Goal: Find specific page/section: Find specific page/section

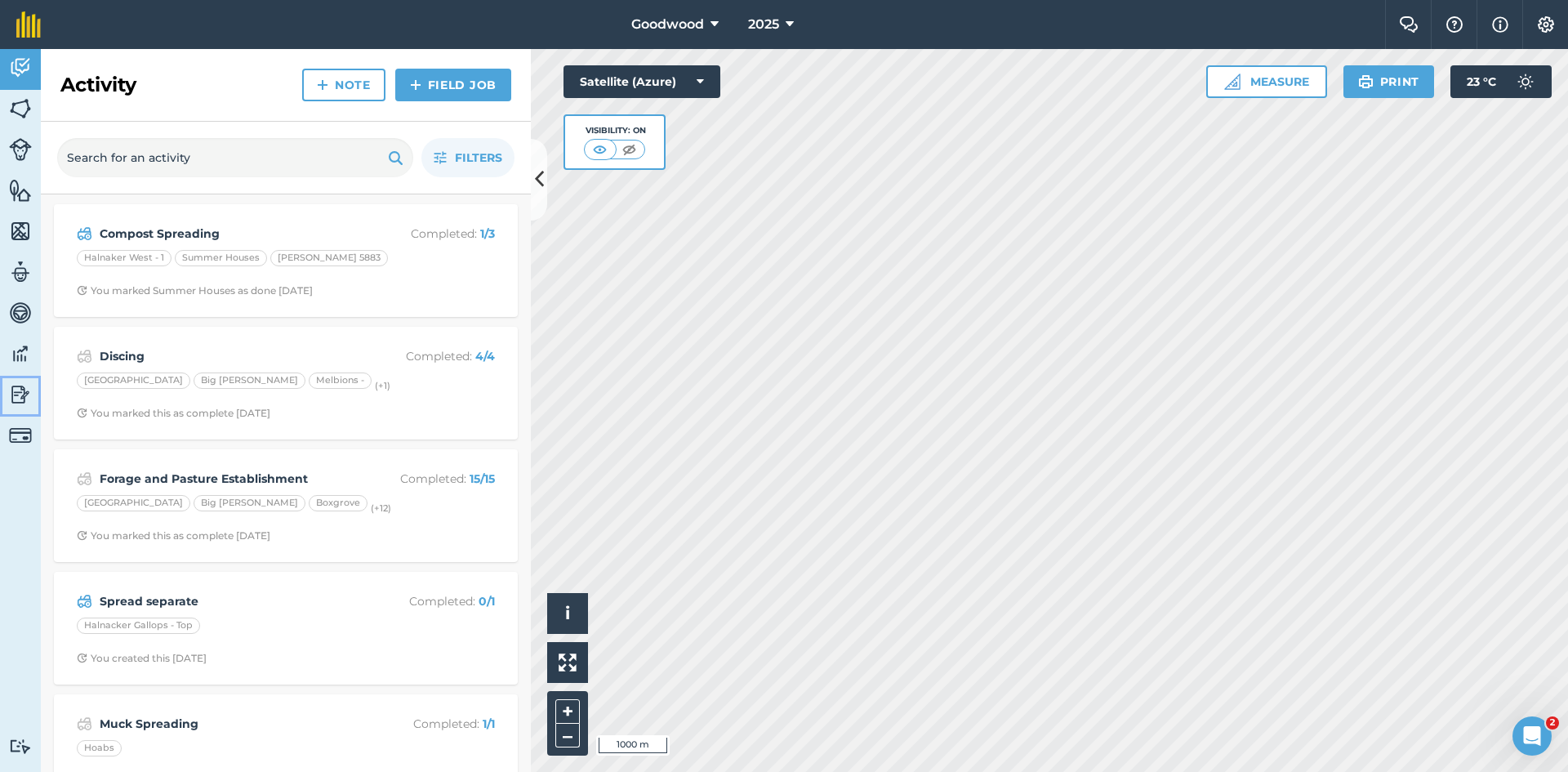
click at [19, 398] on img at bounding box center [20, 394] width 23 height 24
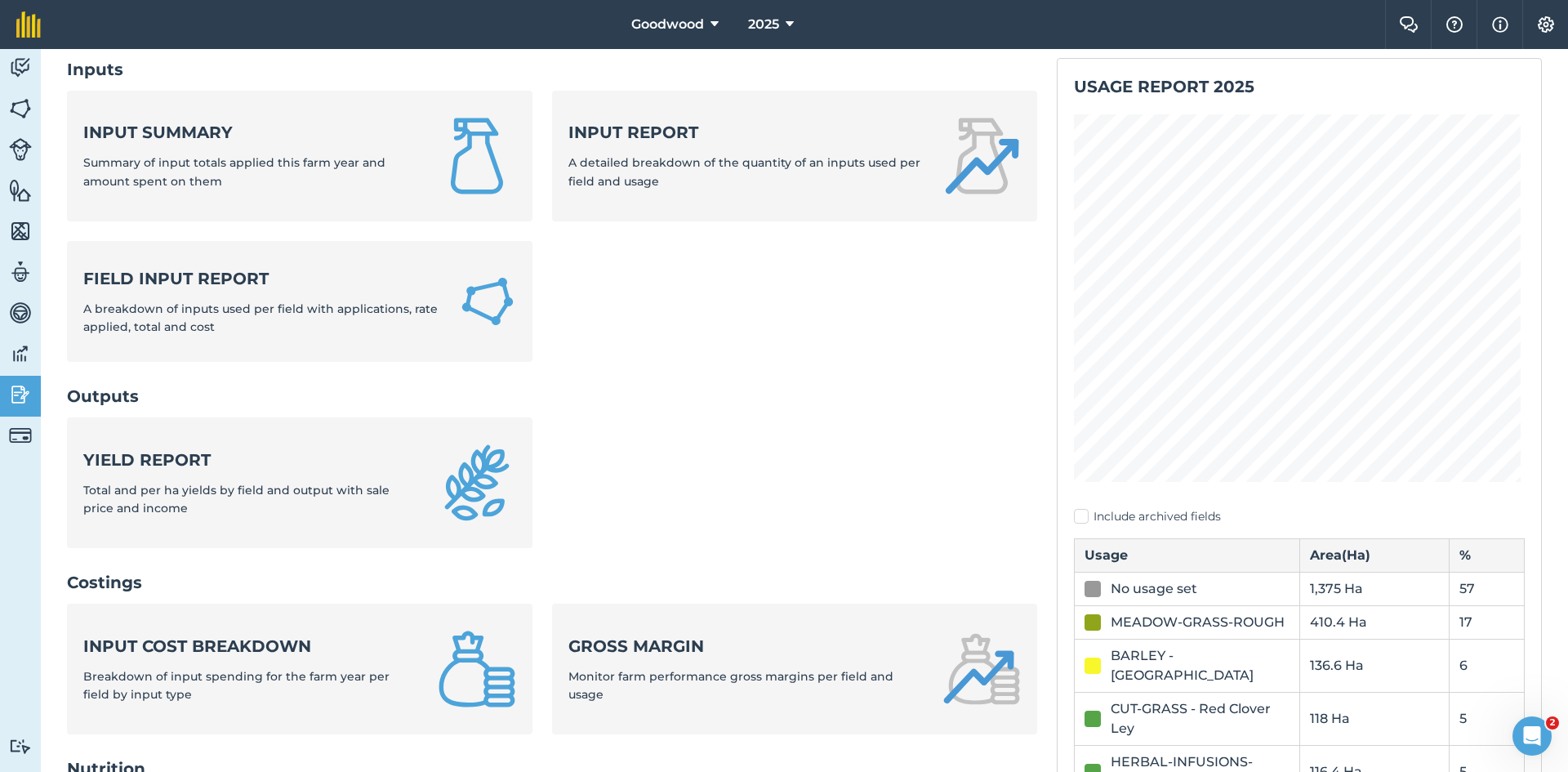
scroll to position [164, 0]
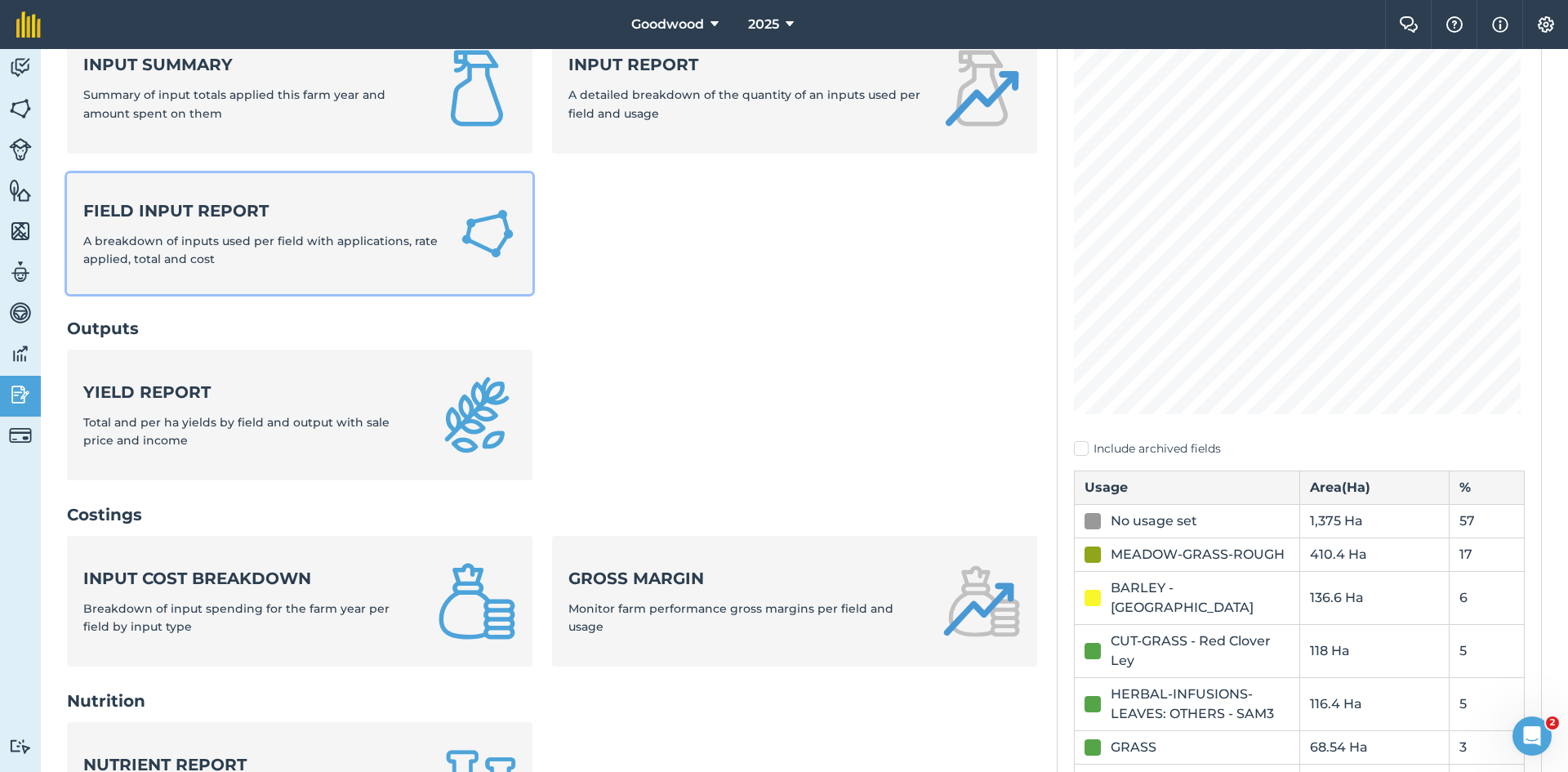
click at [436, 225] on link "Field Input Report A breakdown of inputs used per field with applications, rate…" at bounding box center [300, 234] width 466 height 122
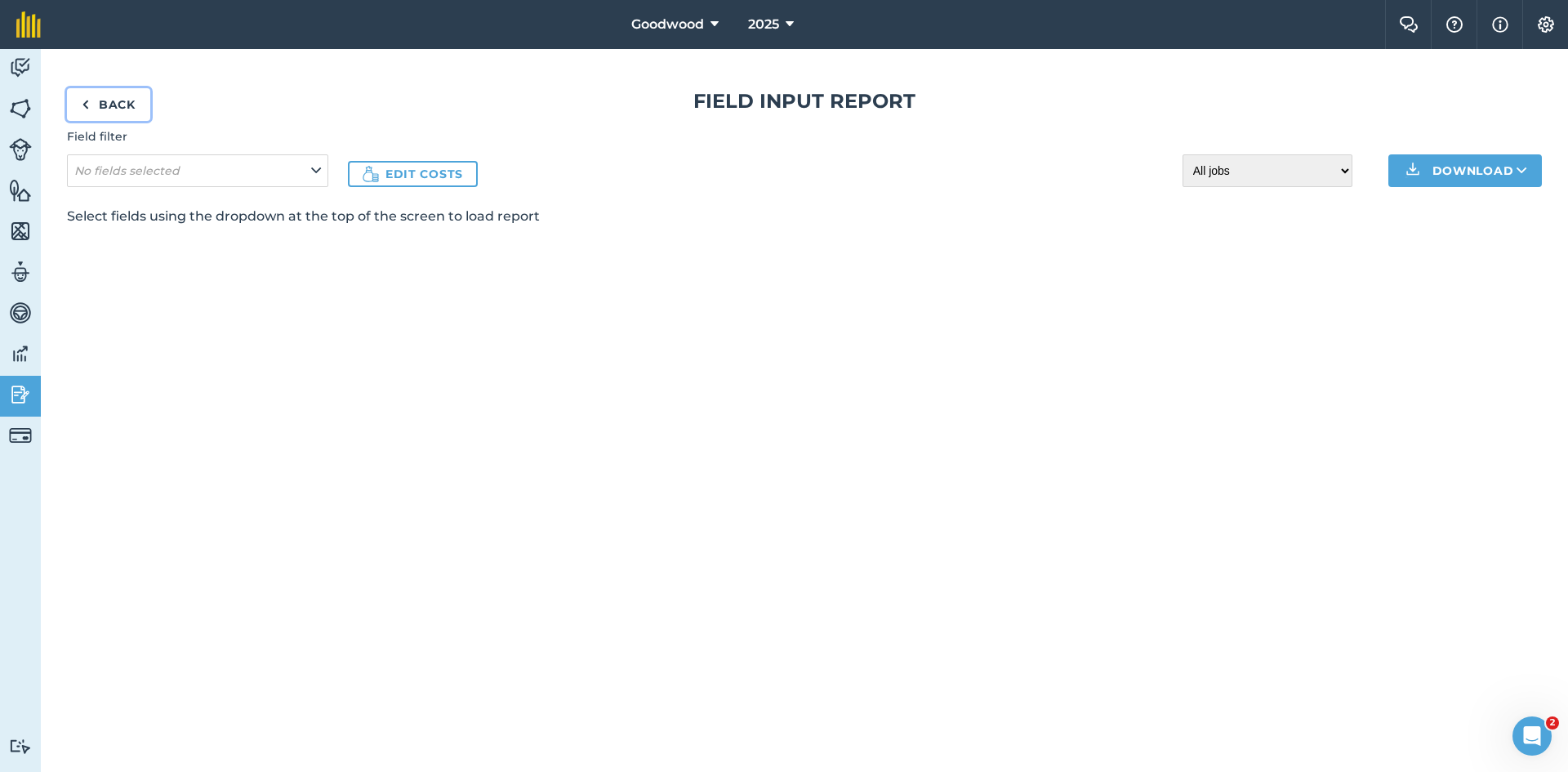
click at [102, 103] on link "Back" at bounding box center [108, 104] width 83 height 33
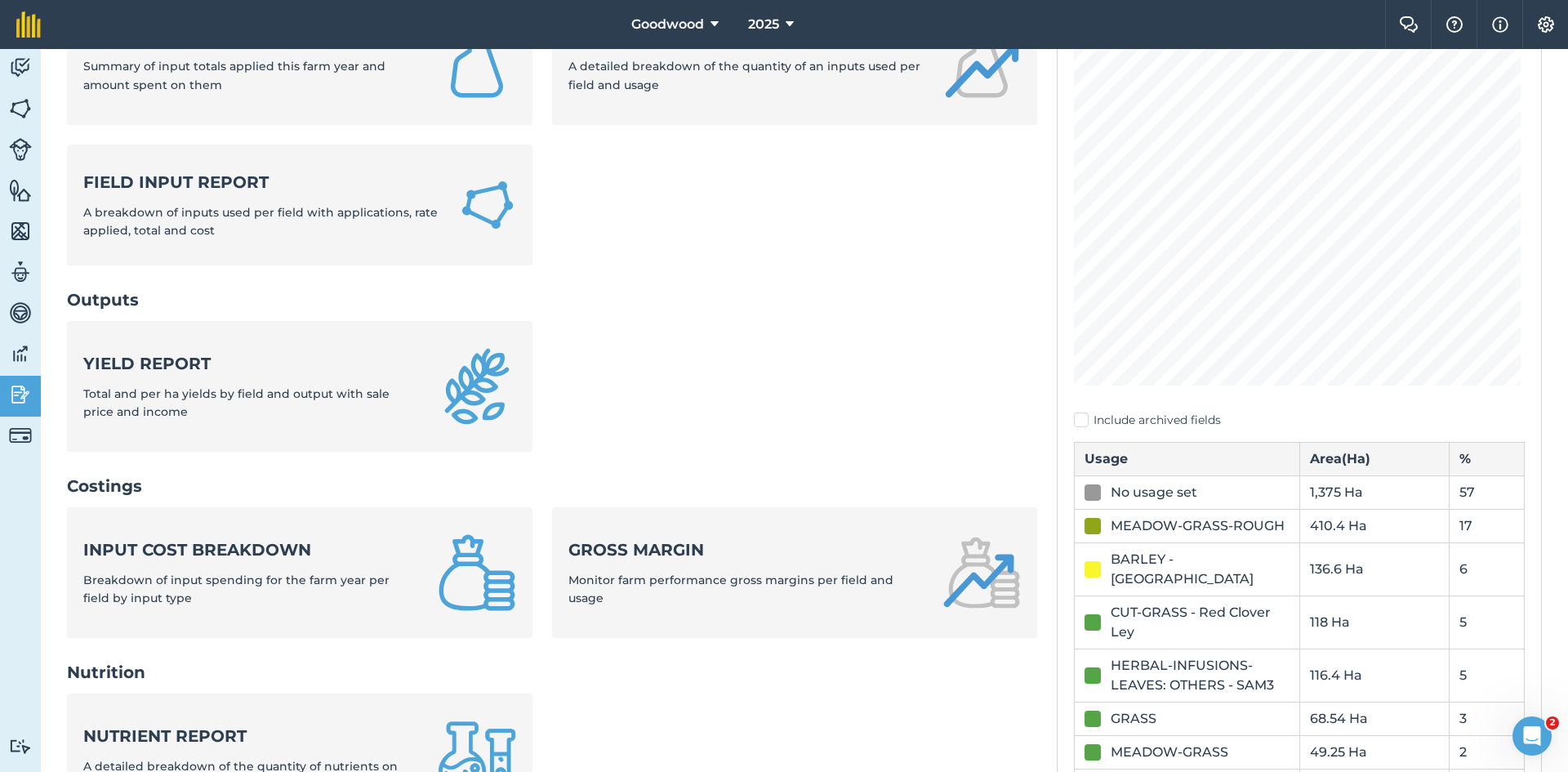
scroll to position [164, 0]
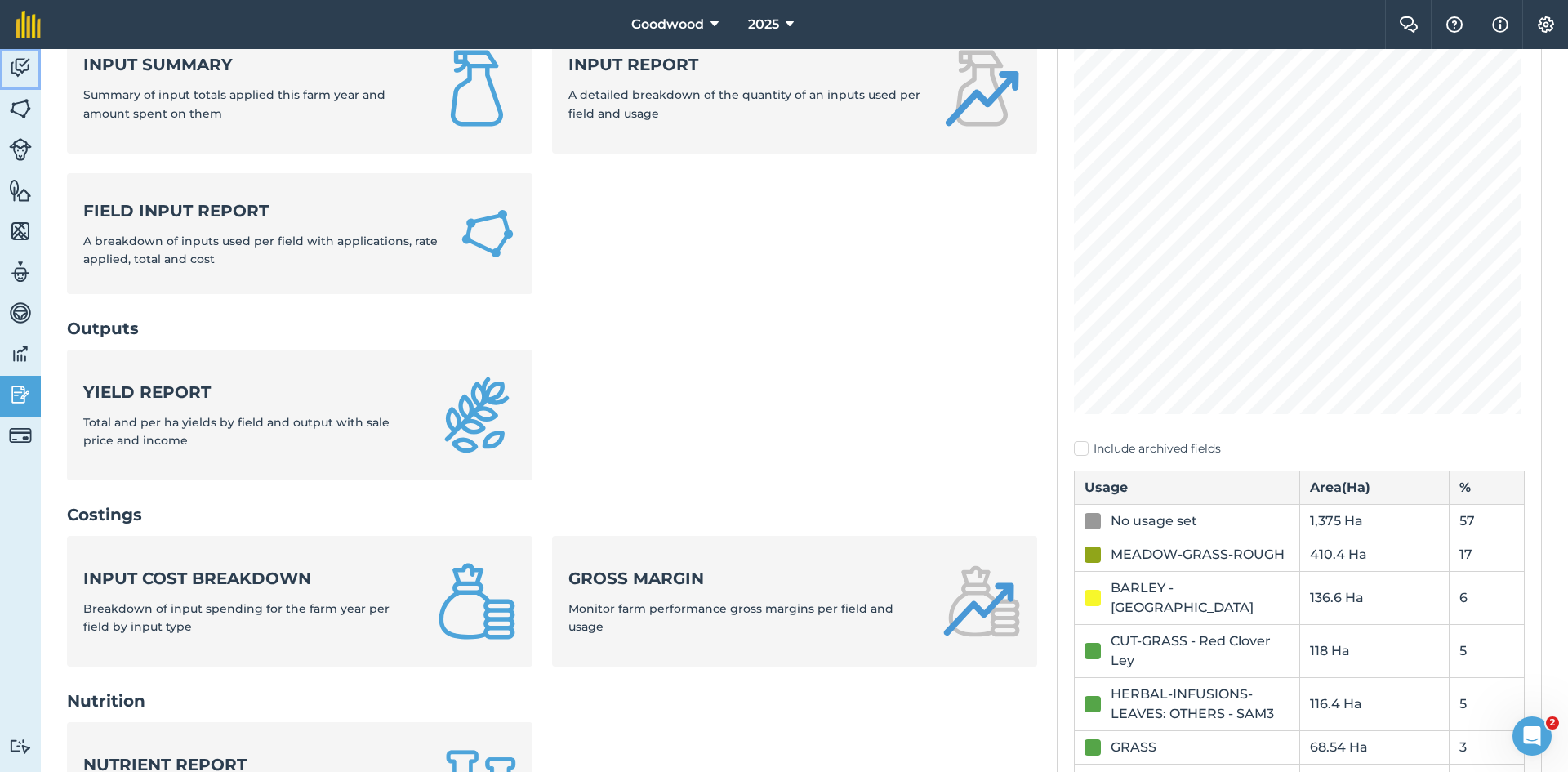
click at [19, 72] on img at bounding box center [20, 68] width 23 height 24
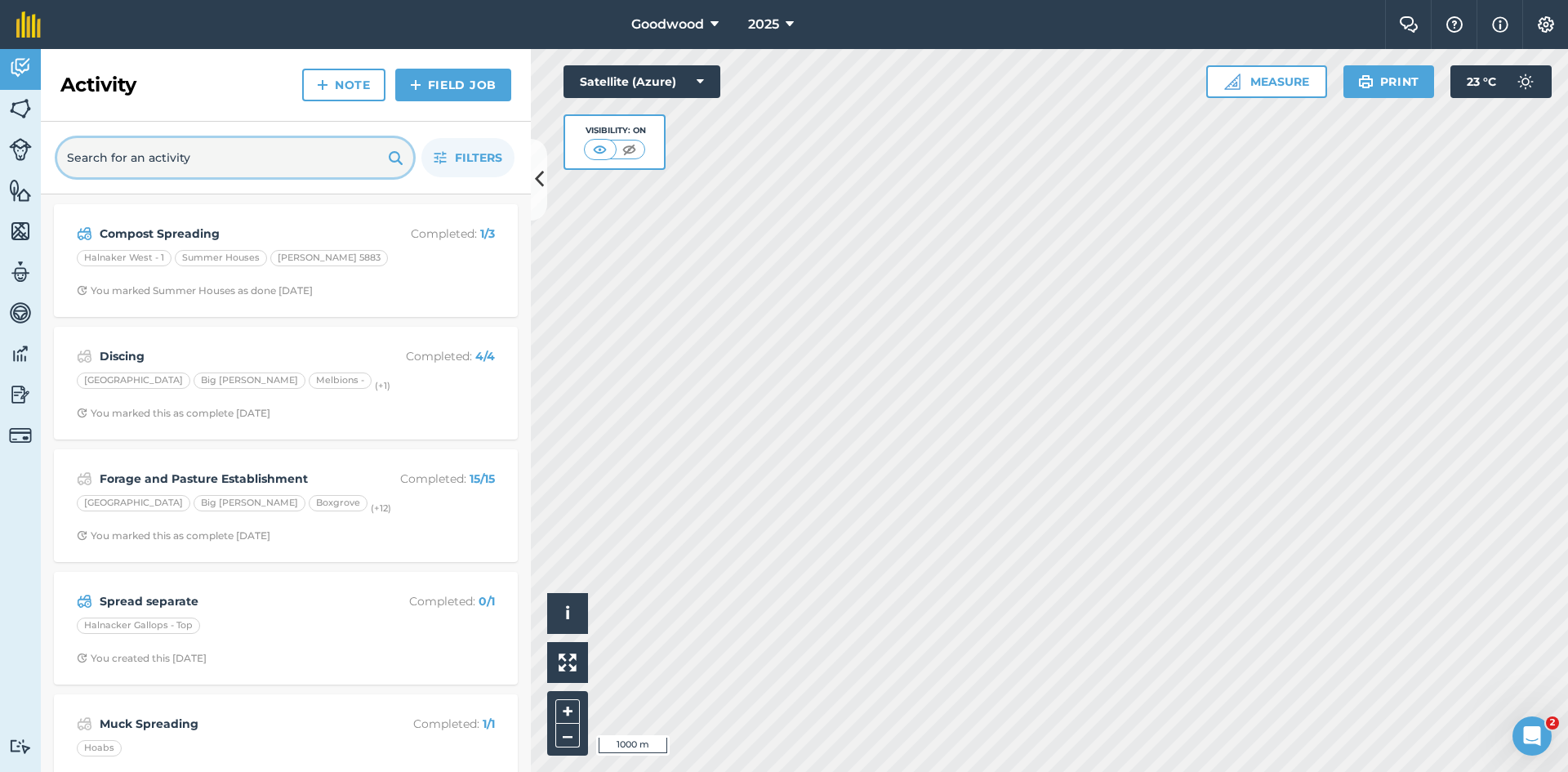
click at [327, 170] on input "text" at bounding box center [235, 157] width 356 height 39
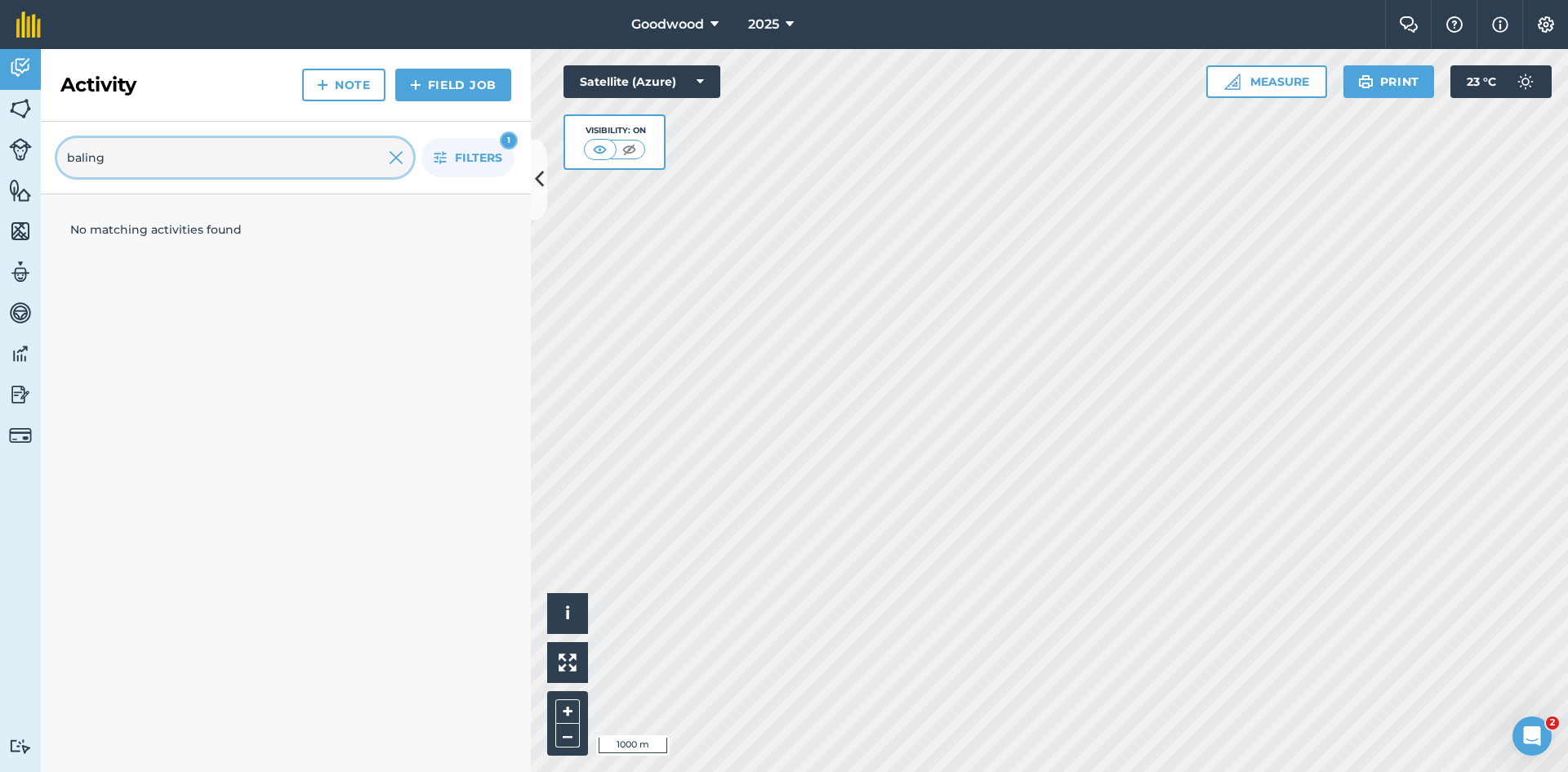
type input "baling"
click at [491, 136] on div "baling Filters 1" at bounding box center [285, 158] width 490 height 73
click at [499, 139] on button "Filters 1" at bounding box center [468, 157] width 93 height 39
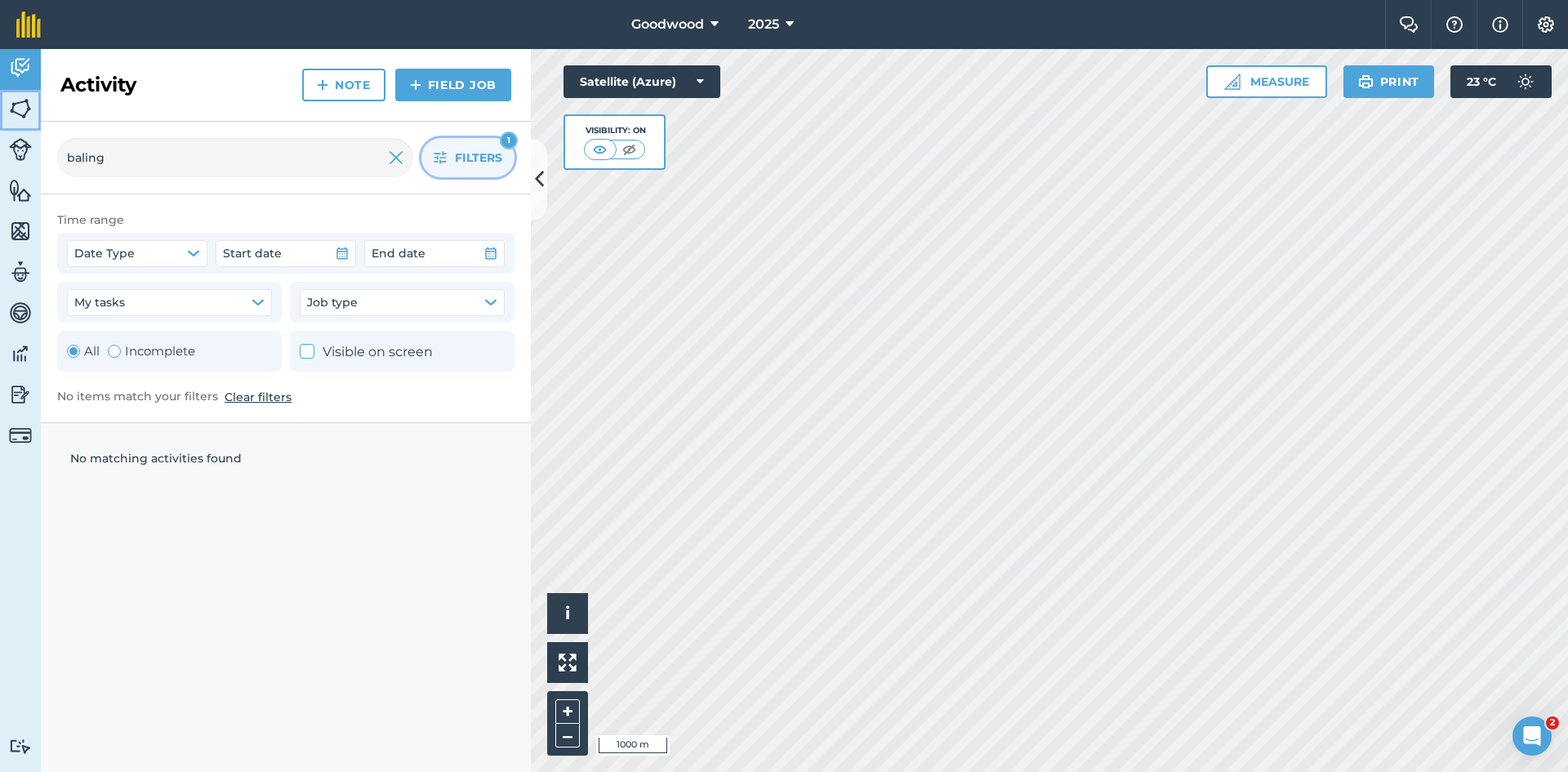
click at [17, 108] on img at bounding box center [20, 108] width 23 height 24
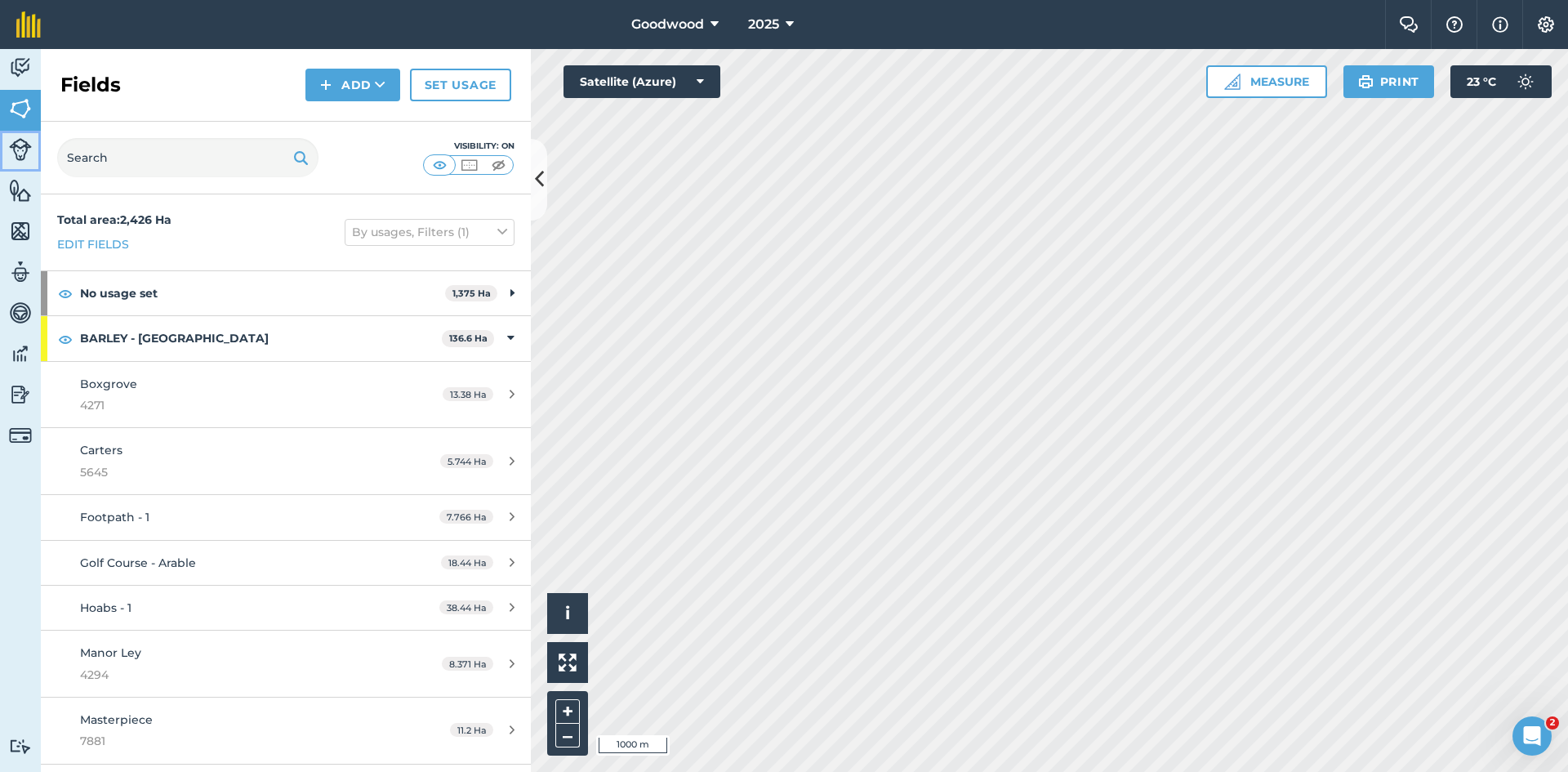
click at [33, 149] on link "Livestock" at bounding box center [20, 151] width 41 height 41
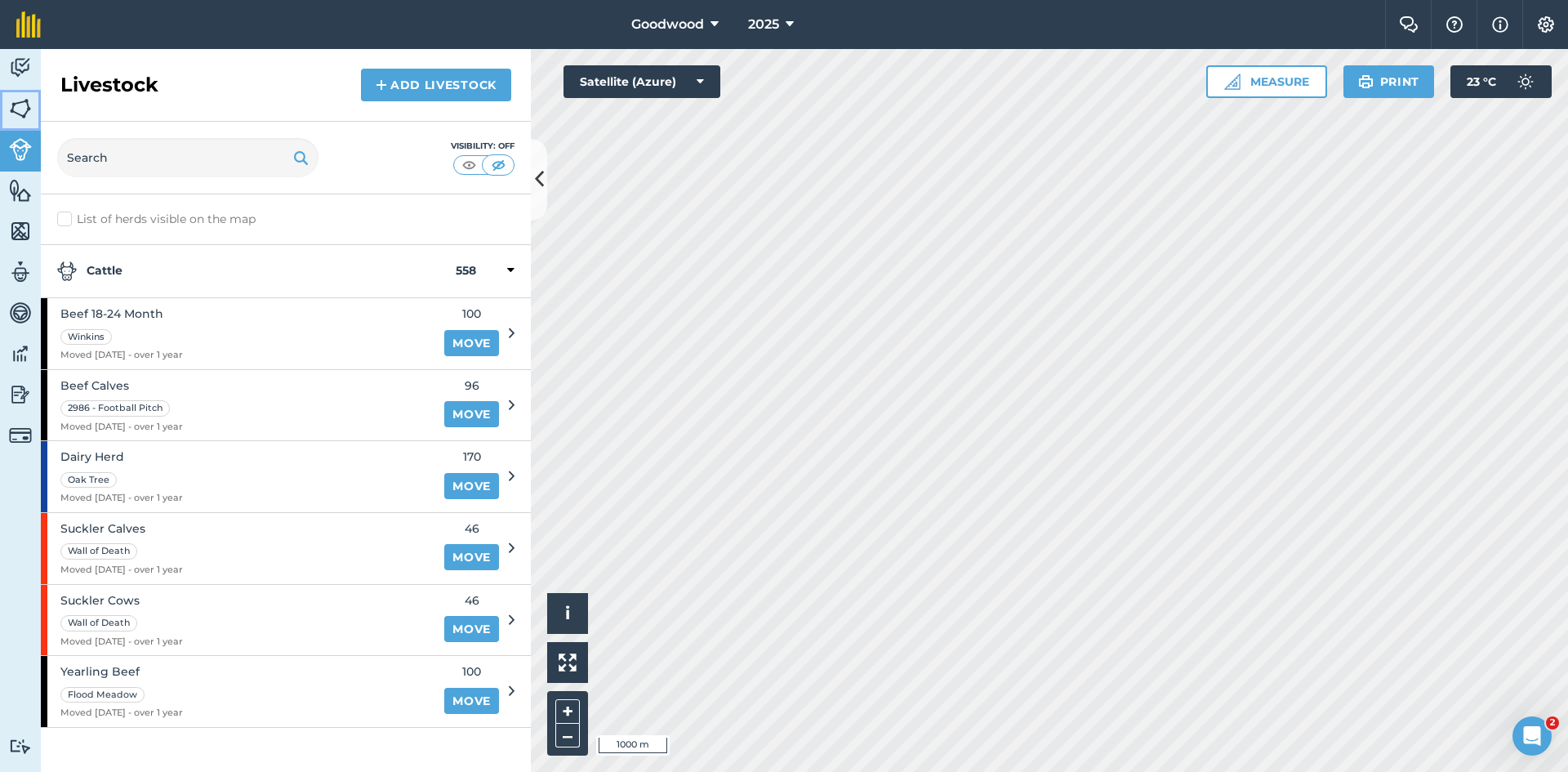
click at [22, 118] on img at bounding box center [20, 108] width 23 height 24
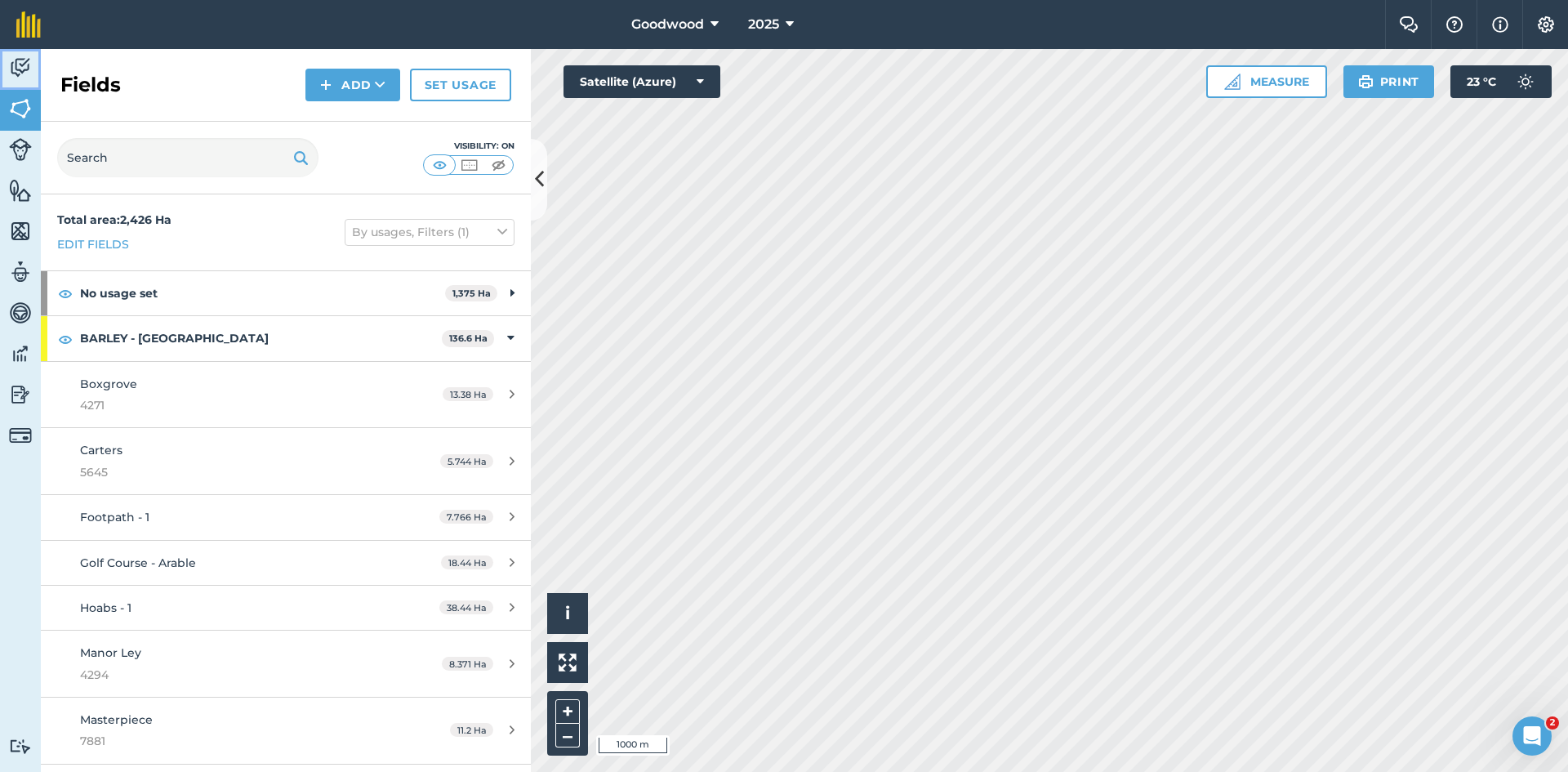
click at [18, 68] on img at bounding box center [20, 68] width 23 height 24
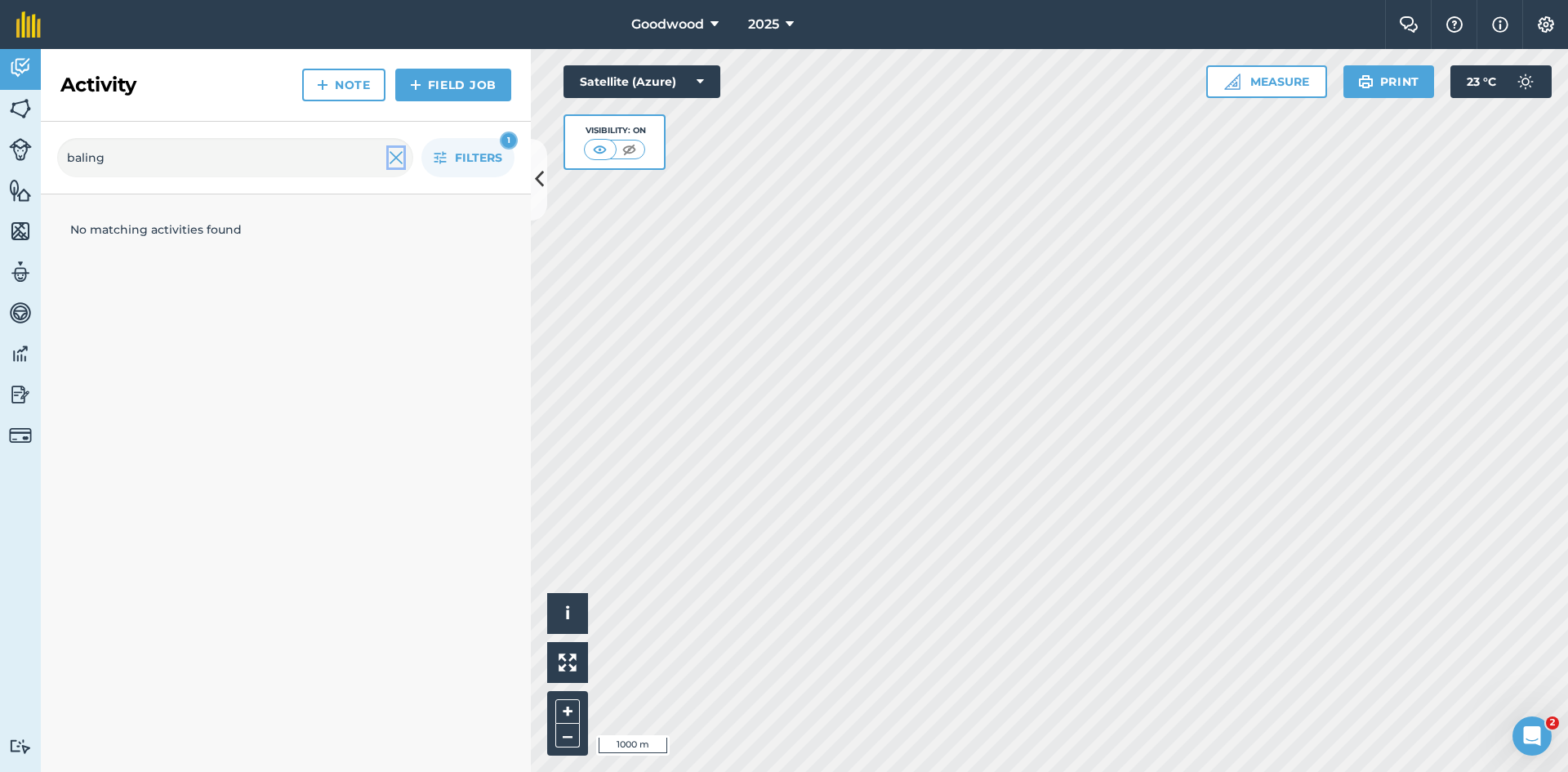
click at [396, 157] on img at bounding box center [396, 157] width 15 height 19
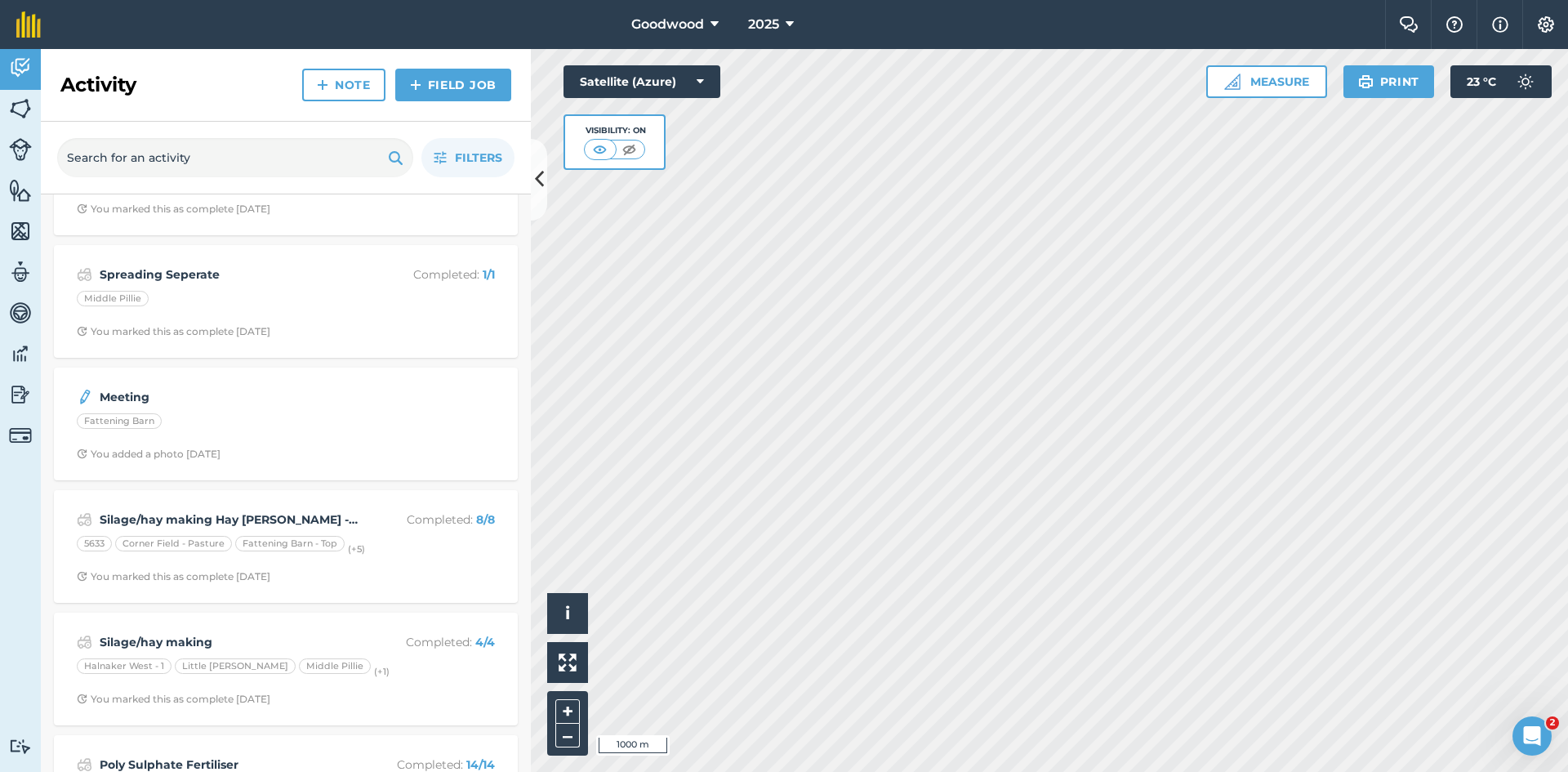
scroll to position [1879, 0]
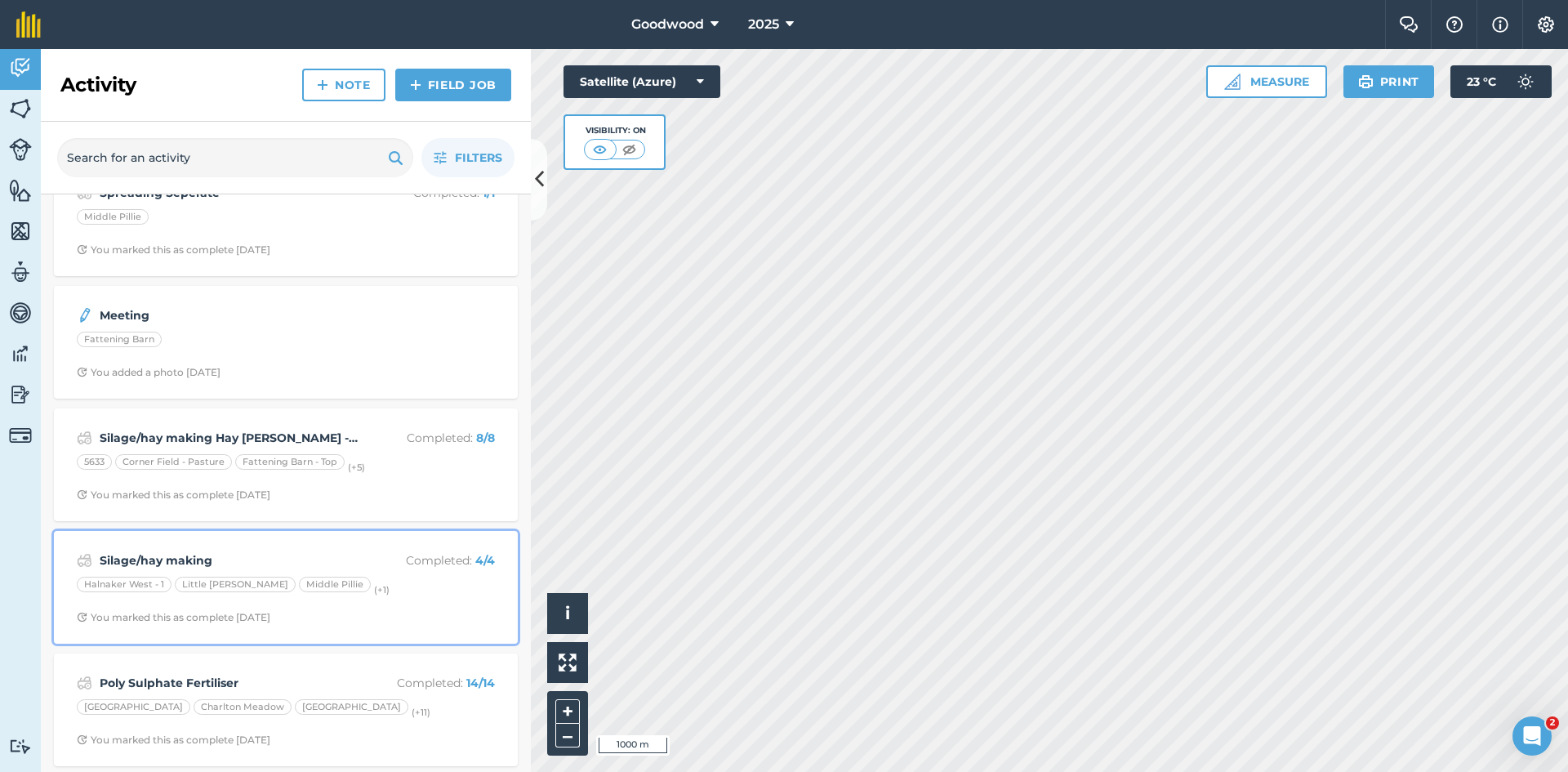
click at [371, 569] on div "Silage/hay making Completed : 4 / 4" at bounding box center [285, 560] width 418 height 19
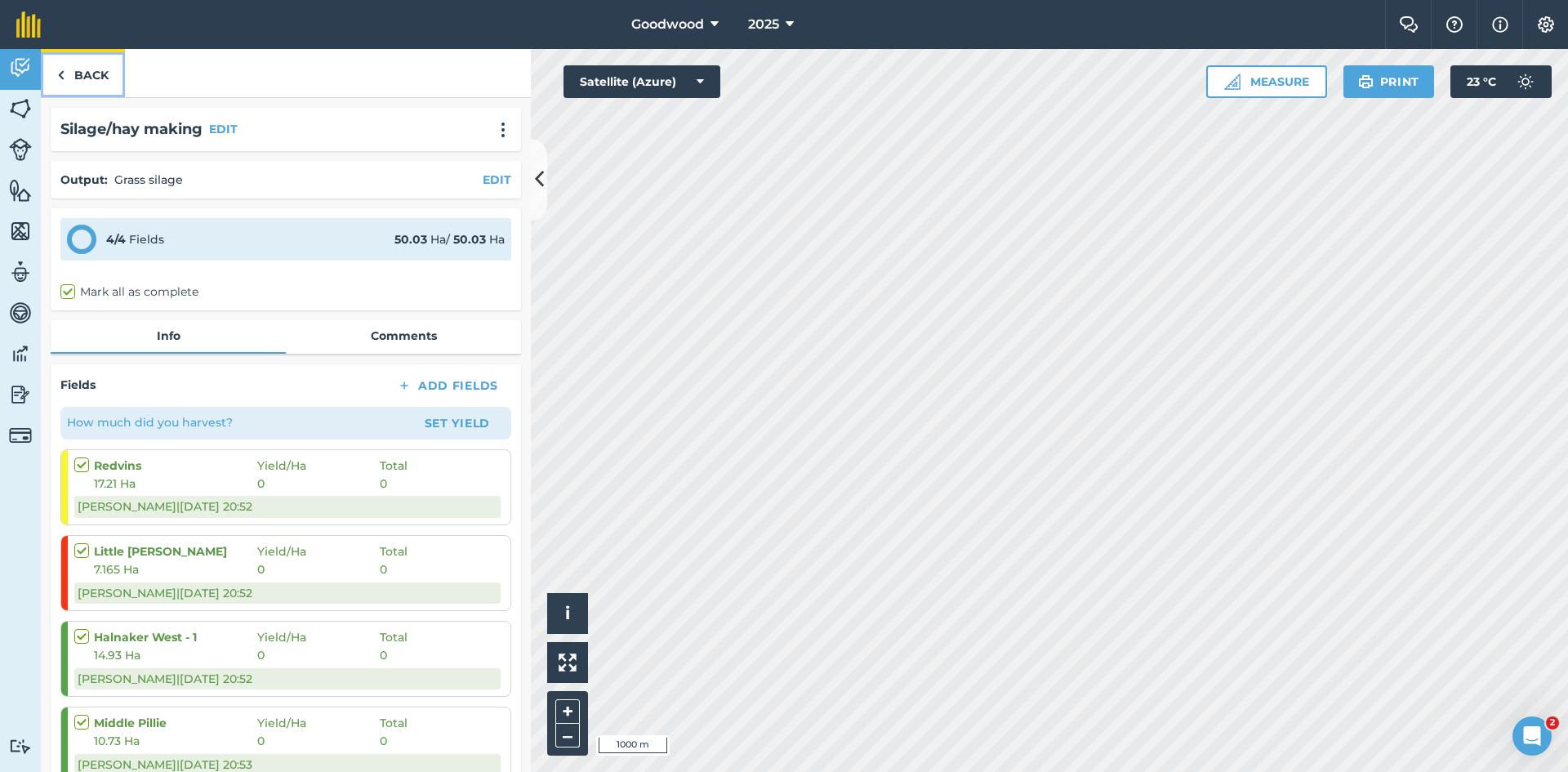
click at [71, 84] on link "Back" at bounding box center [83, 73] width 84 height 48
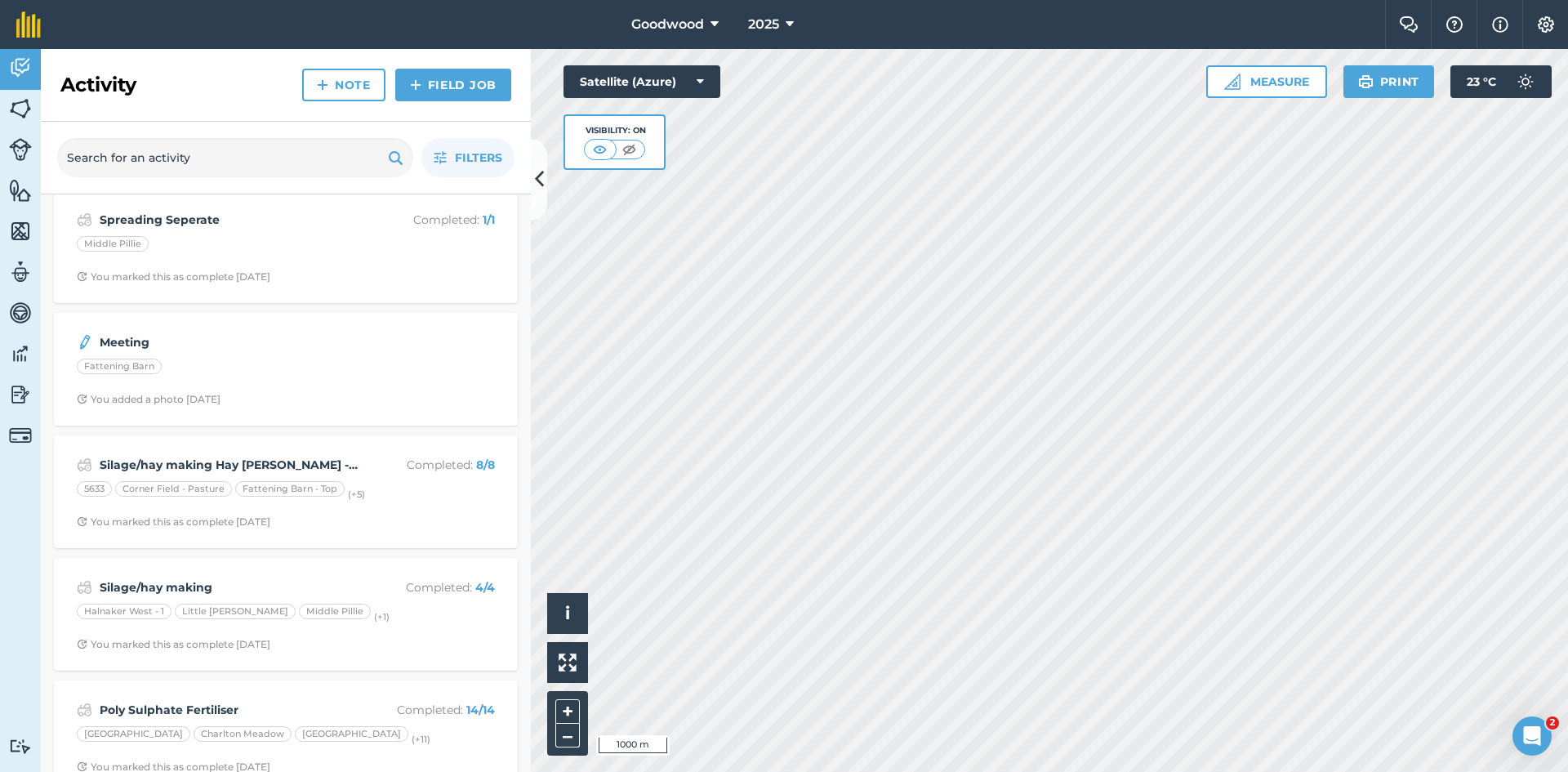
scroll to position [1960, 0]
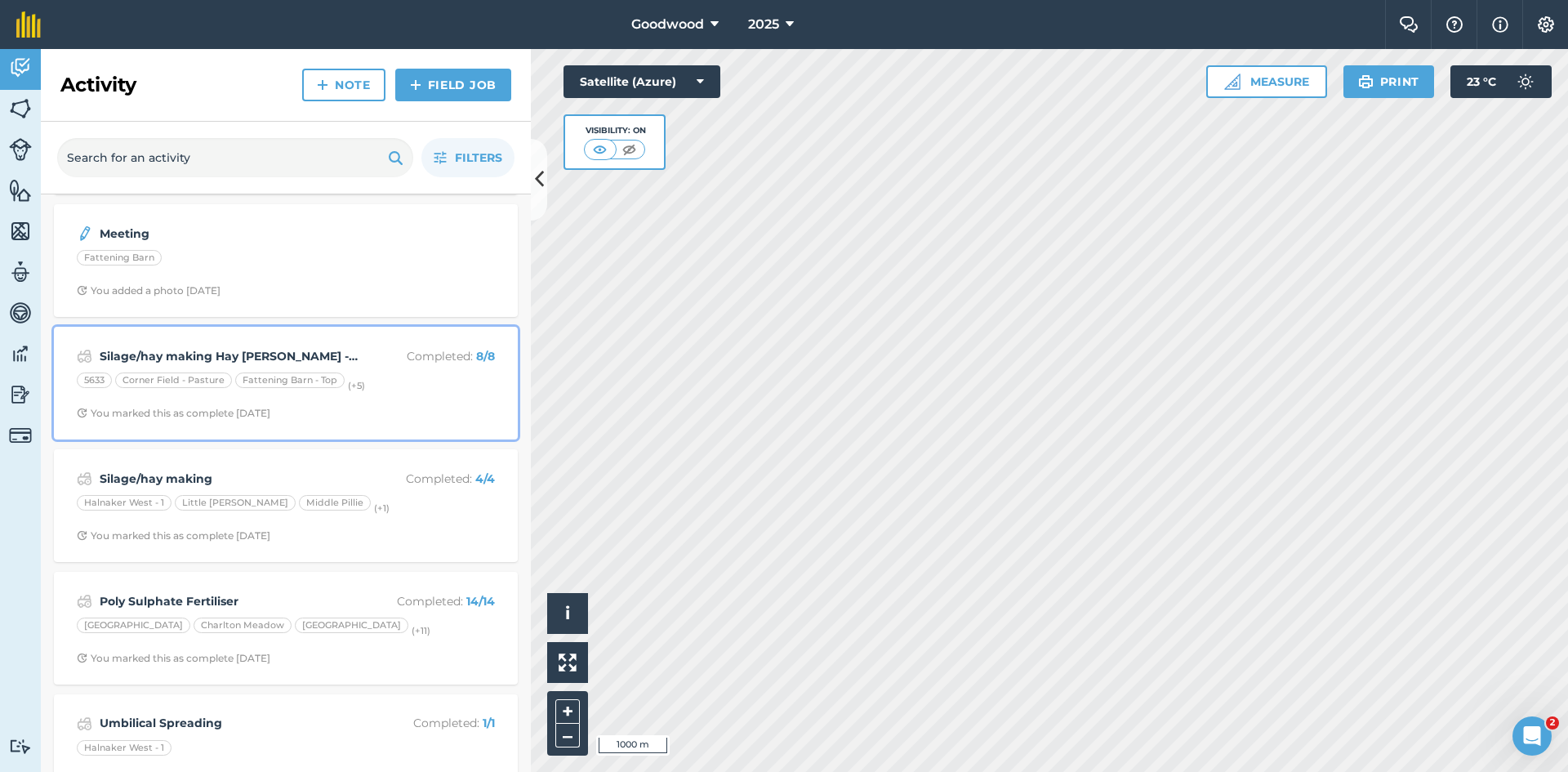
click at [232, 350] on strong "Silage/hay making Hay [PERSON_NAME] - Round 400kg" at bounding box center [229, 356] width 259 height 18
